Goal: Task Accomplishment & Management: Manage account settings

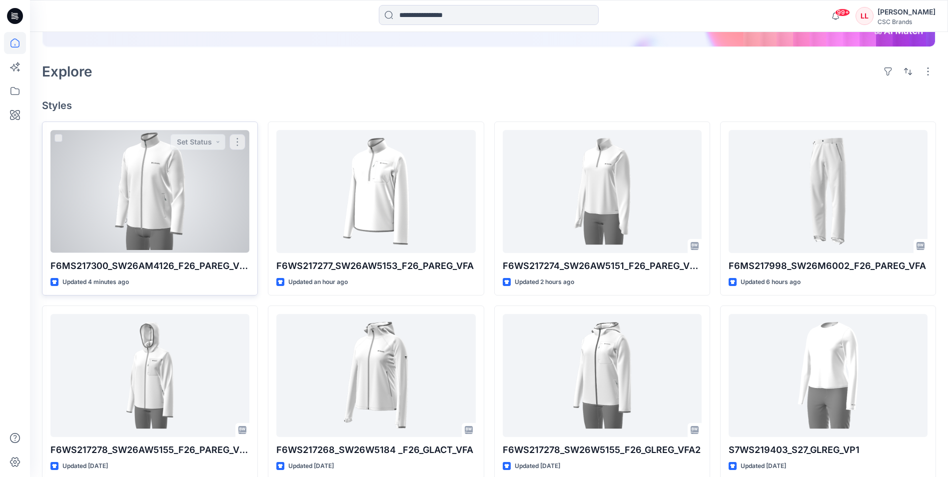
scroll to position [200, 0]
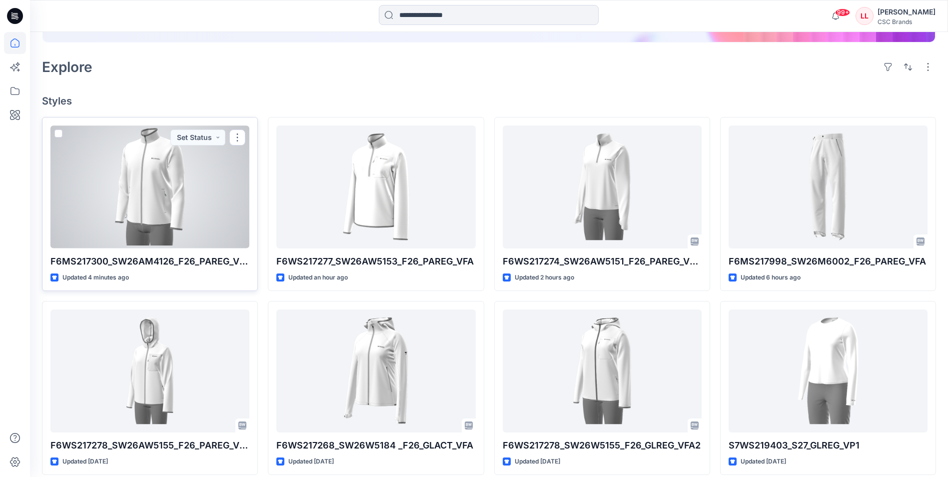
click at [161, 189] on div at bounding box center [149, 186] width 199 height 122
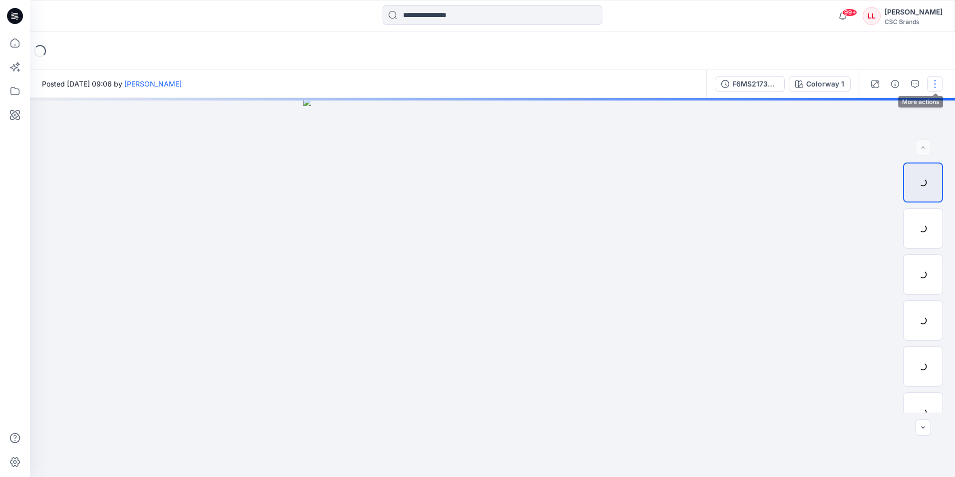
click at [940, 80] on button "button" at bounding box center [935, 84] width 16 height 16
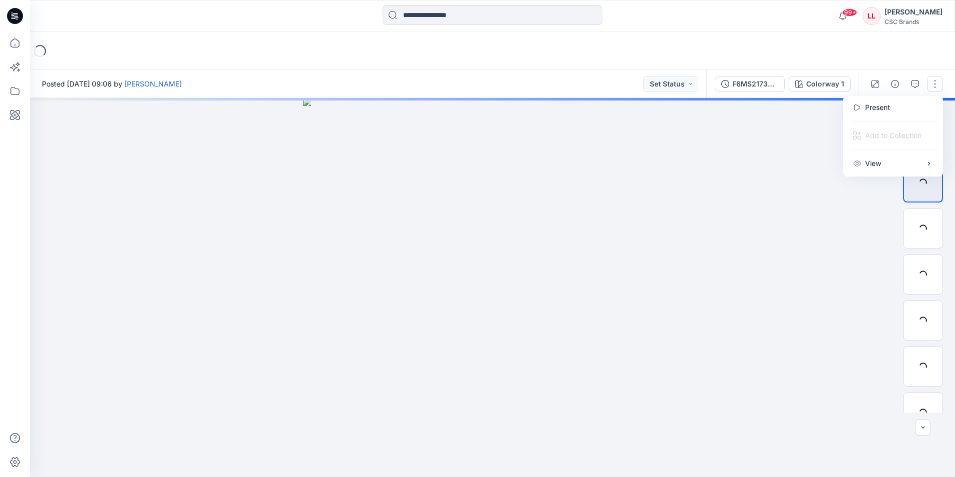
click at [664, 297] on div at bounding box center [492, 287] width 925 height 379
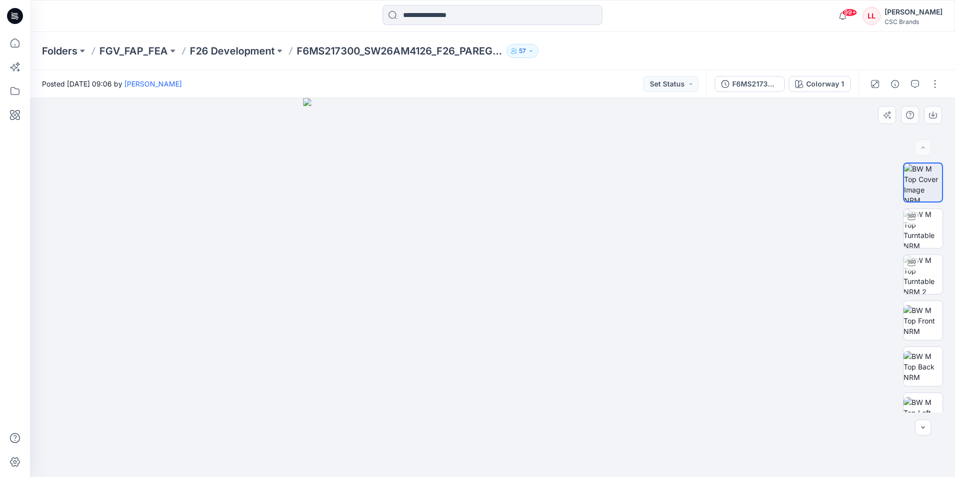
click at [692, 155] on div at bounding box center [492, 287] width 925 height 379
click at [939, 83] on button "button" at bounding box center [935, 84] width 16 height 16
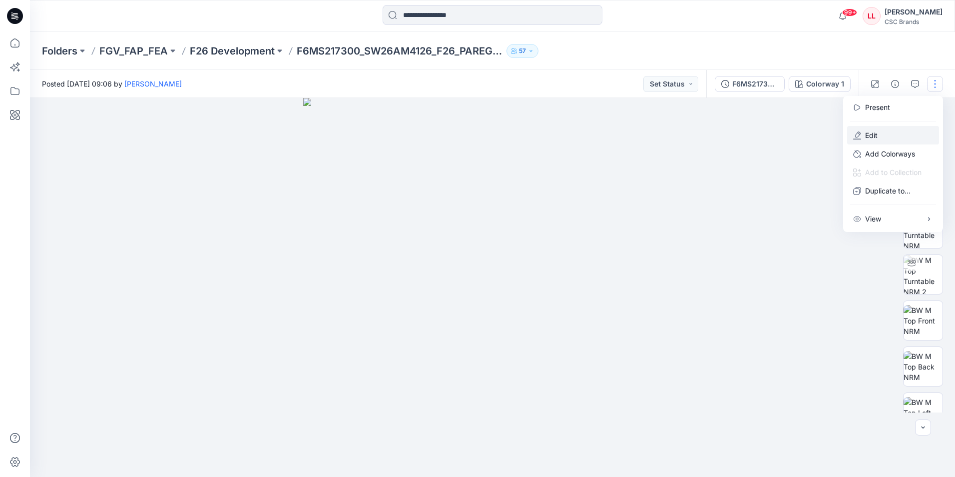
click at [881, 131] on button "Edit" at bounding box center [893, 135] width 92 height 18
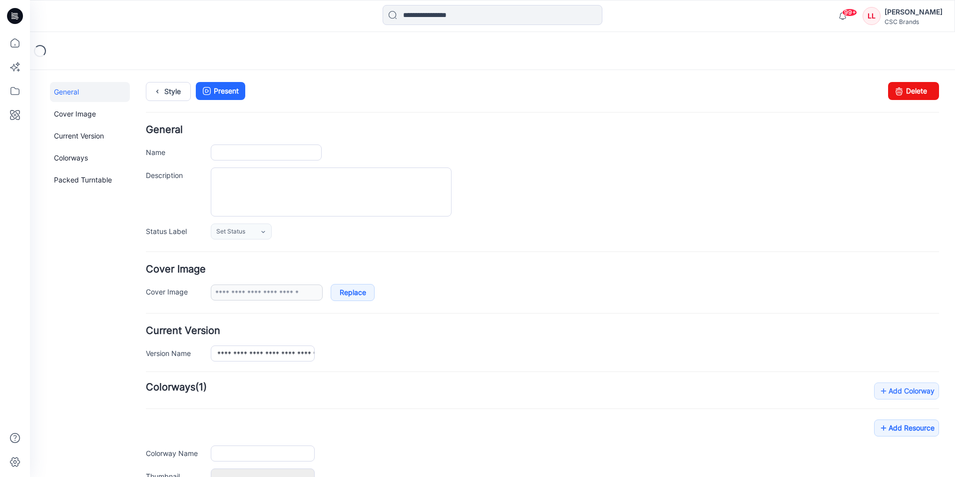
type input "**********"
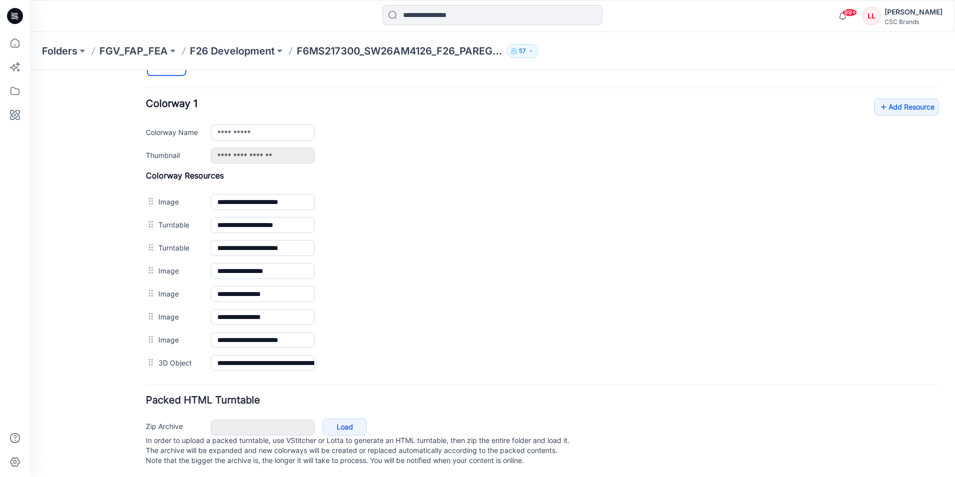
scroll to position [384, 0]
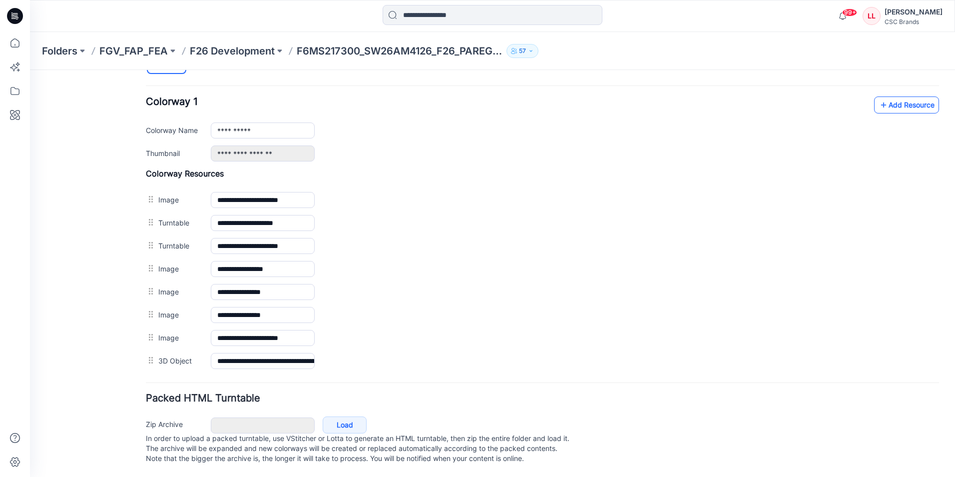
click at [910, 98] on link "Add Resource" at bounding box center [906, 104] width 65 height 17
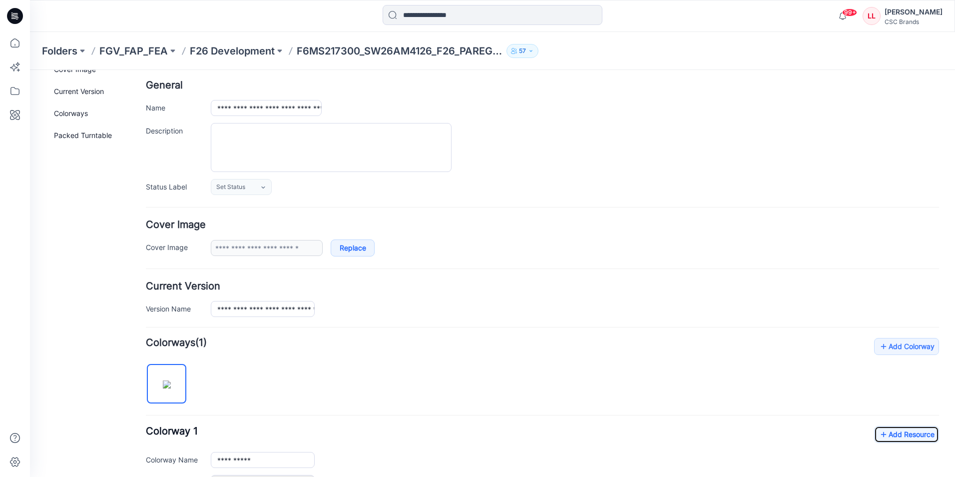
scroll to position [0, 0]
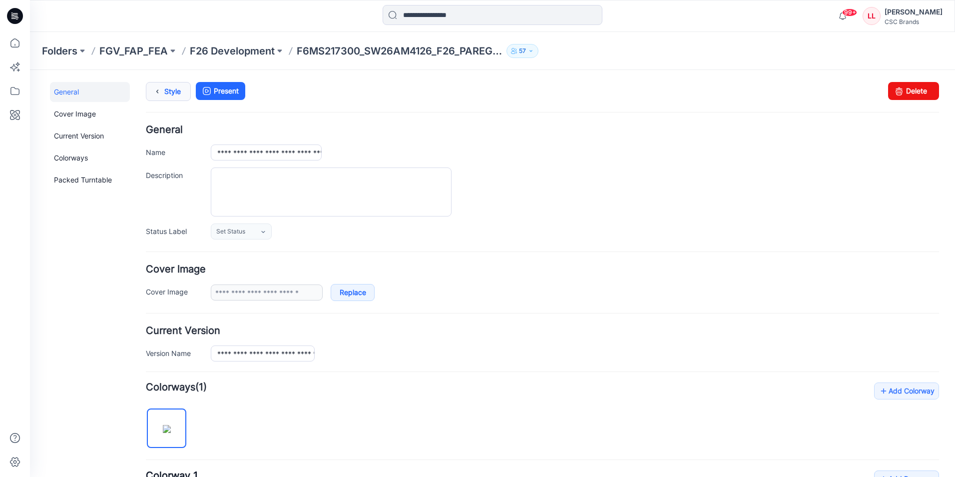
click at [148, 90] on link "Style" at bounding box center [168, 91] width 45 height 19
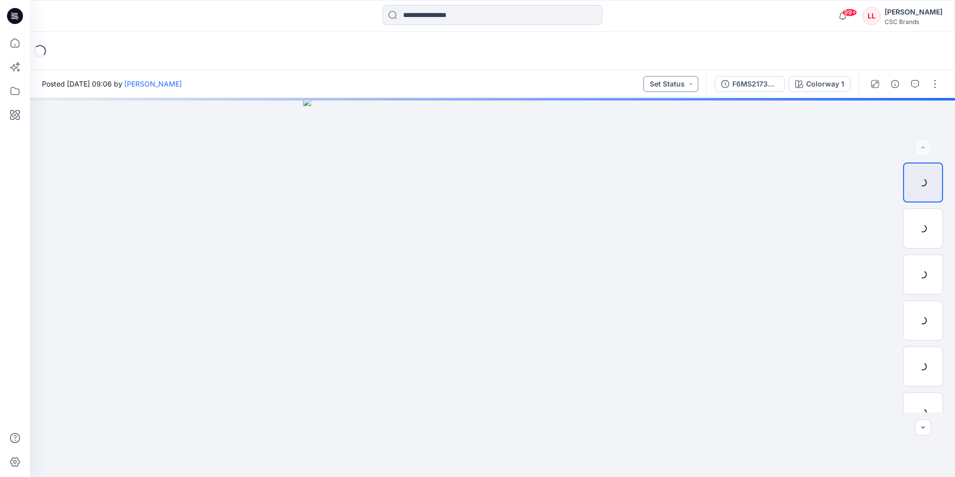
click at [677, 82] on button "Set Status" at bounding box center [670, 84] width 55 height 16
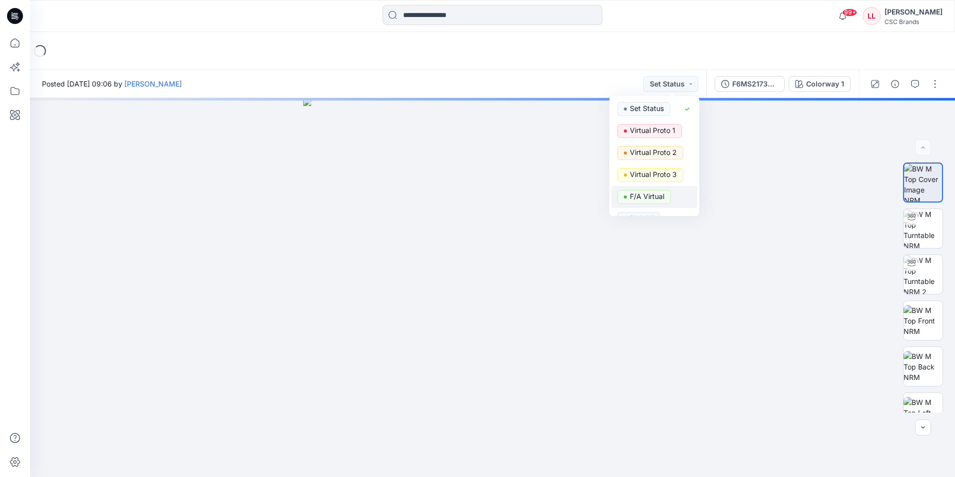
click at [653, 198] on p "F/A Virtual" at bounding box center [647, 196] width 34 height 13
